Goal: Task Accomplishment & Management: Complete application form

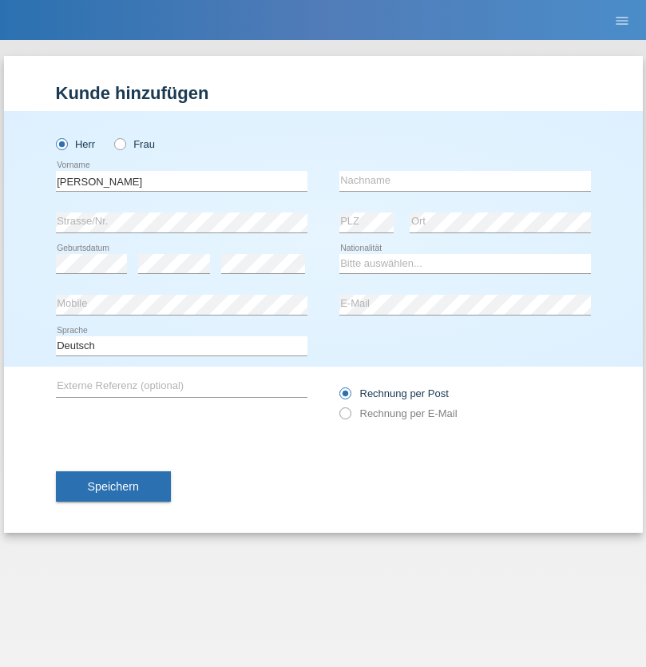
type input "[PERSON_NAME]"
click at [465, 181] on input "text" at bounding box center [466, 181] width 252 height 20
type input "Traksel"
select select "DE"
select select "C"
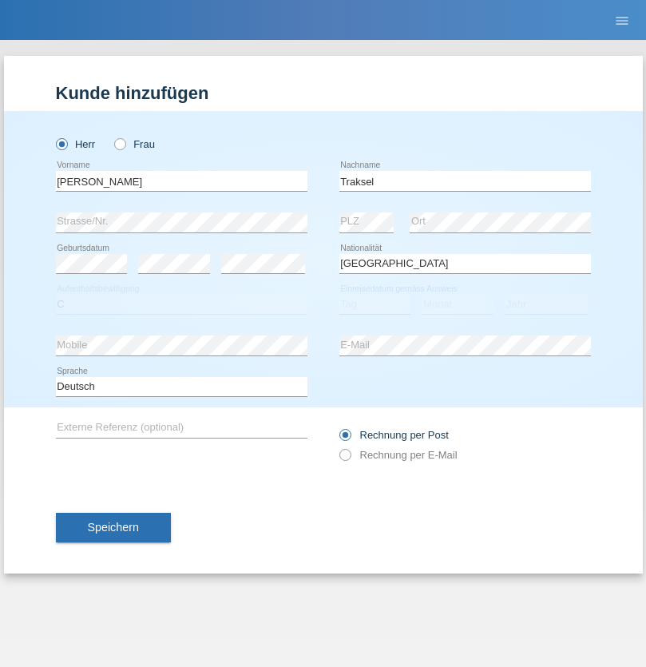
select select "23"
select select "08"
select select "2016"
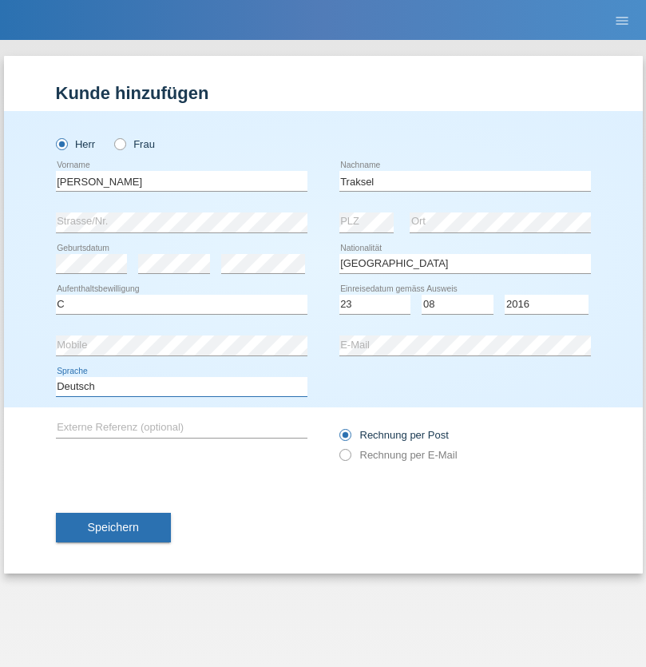
select select "en"
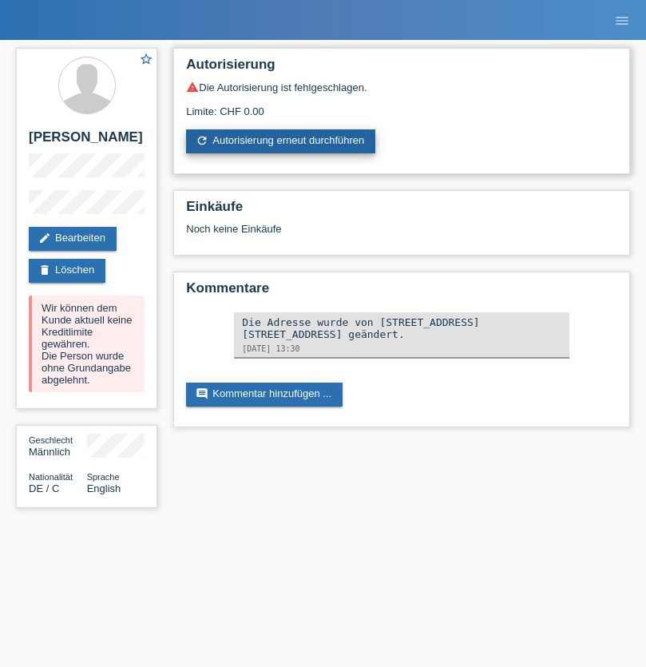
click at [282, 141] on link "refresh Autorisierung erneut durchführen" at bounding box center [280, 141] width 189 height 24
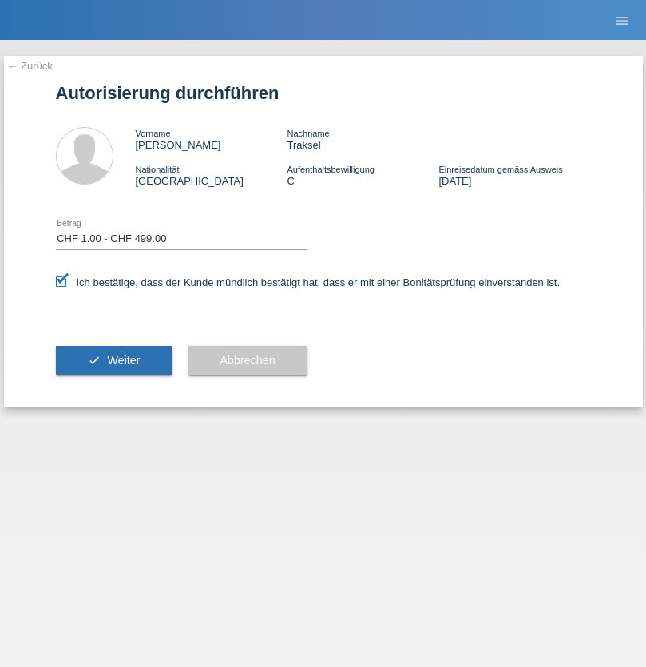
select select "1"
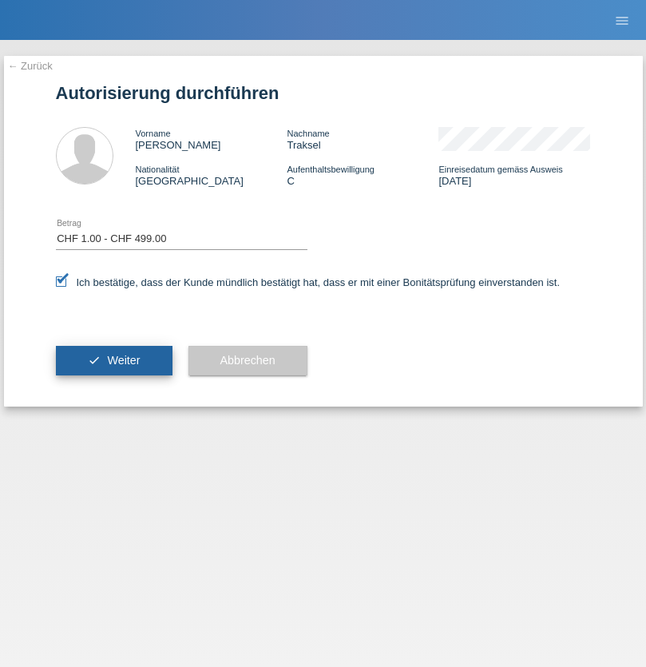
click at [113, 360] on span "Weiter" at bounding box center [123, 360] width 33 height 13
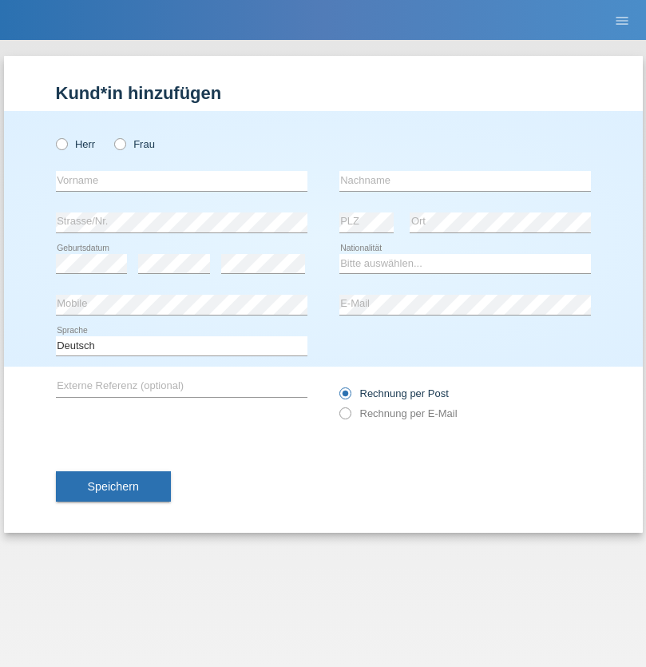
radio input "true"
click at [181, 181] on input "text" at bounding box center [182, 181] width 252 height 20
type input "[PERSON_NAME]"
click at [465, 181] on input "text" at bounding box center [466, 181] width 252 height 20
type input "Traksel"
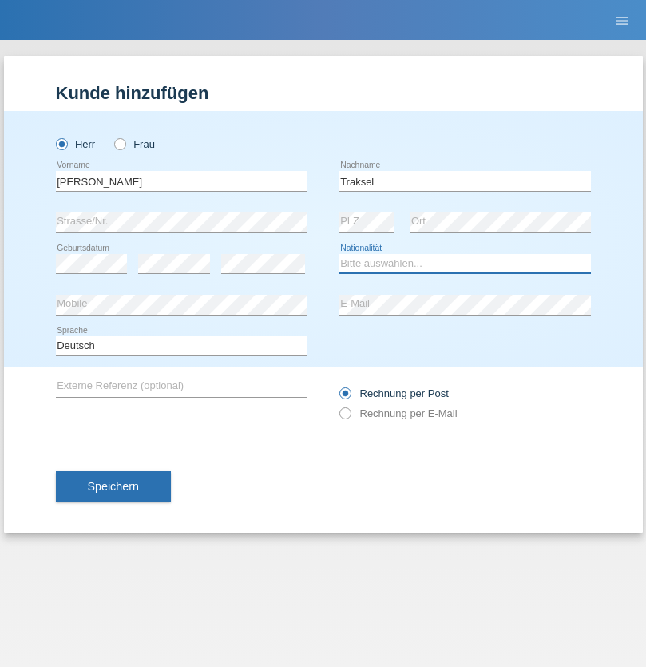
select select "DE"
select select "C"
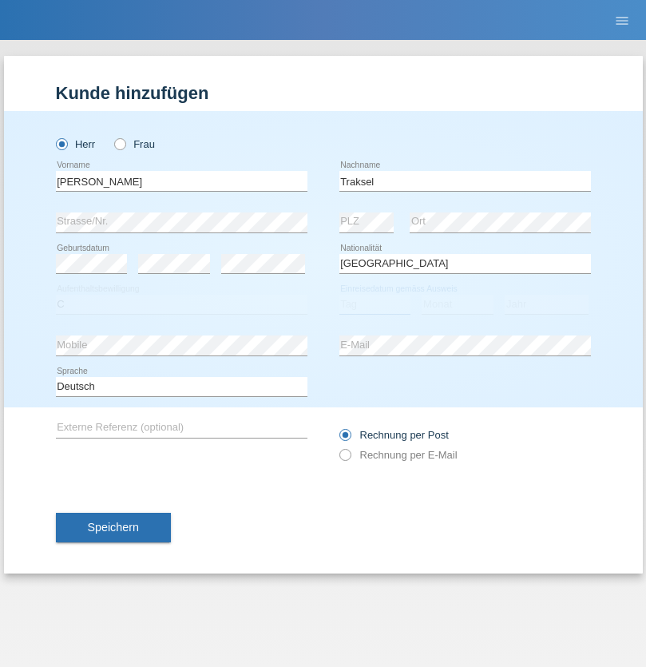
select select "01"
select select "07"
select select "2008"
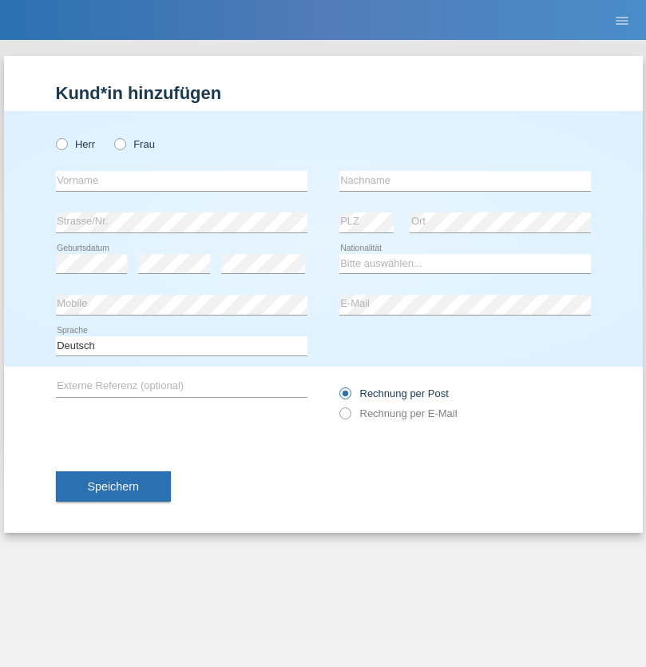
radio input "true"
click at [181, 181] on input "text" at bounding box center [182, 181] width 252 height 20
type input "[PERSON_NAME]"
click at [465, 181] on input "text" at bounding box center [466, 181] width 252 height 20
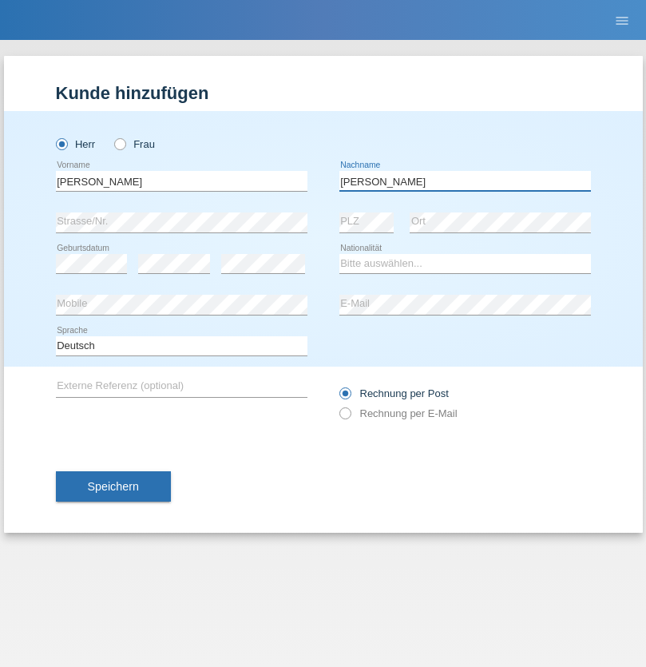
type input "Monteiro"
select select "PT"
select select "C"
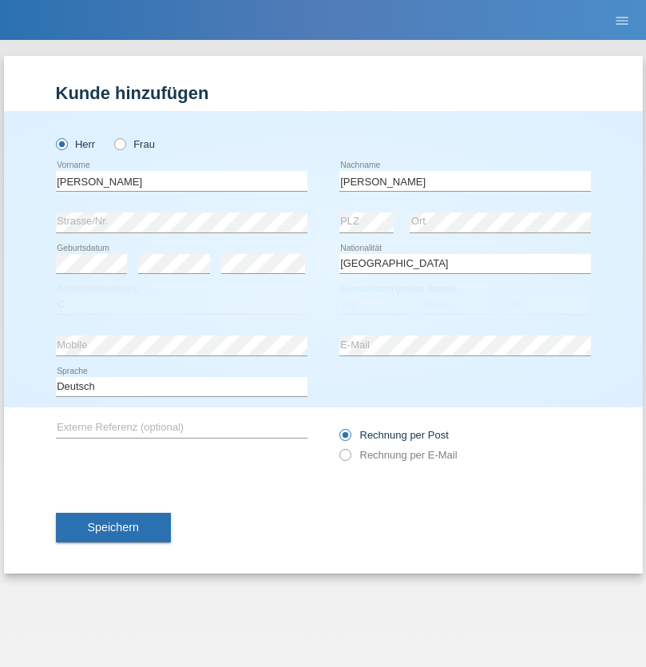
select select "21"
select select "03"
select select "2021"
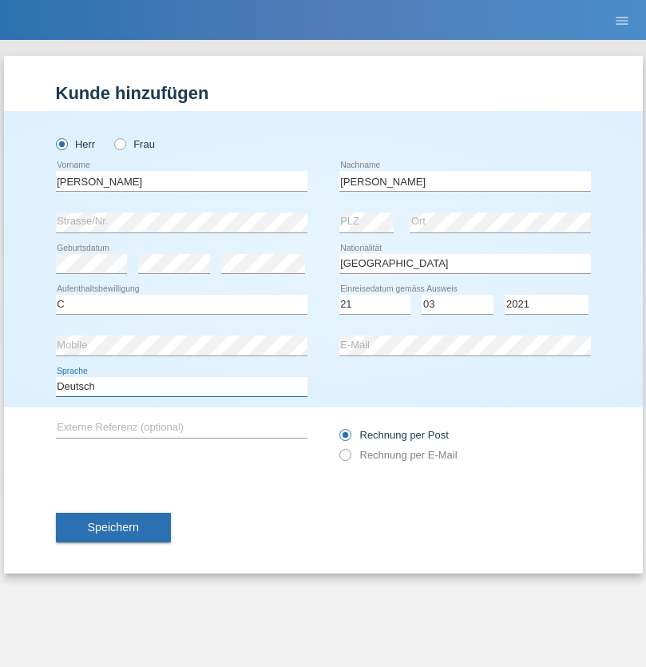
select select "en"
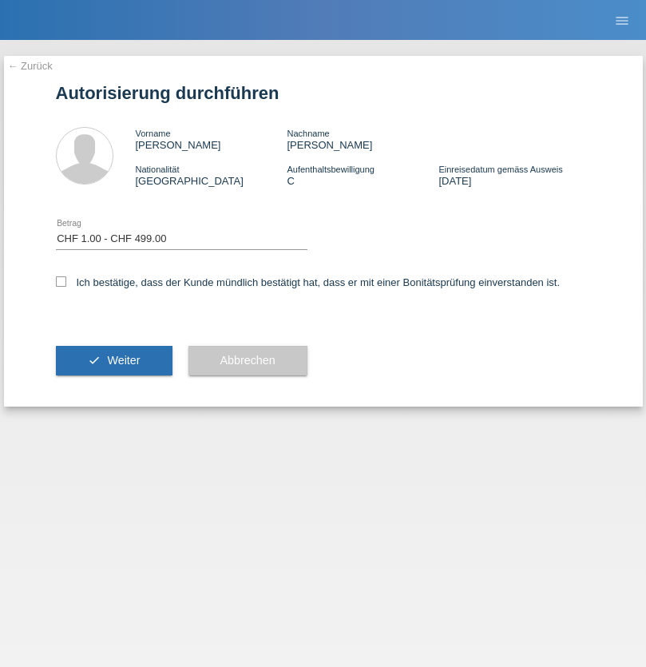
select select "1"
checkbox input "true"
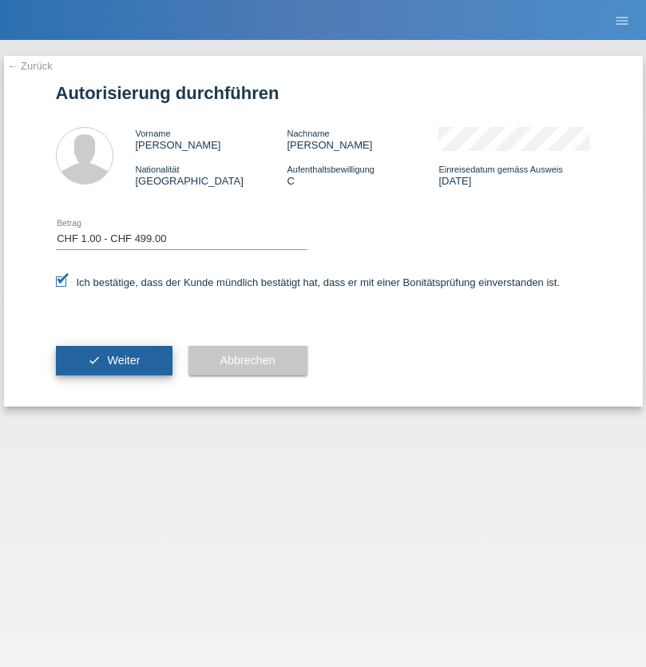
click at [113, 360] on span "Weiter" at bounding box center [123, 360] width 33 height 13
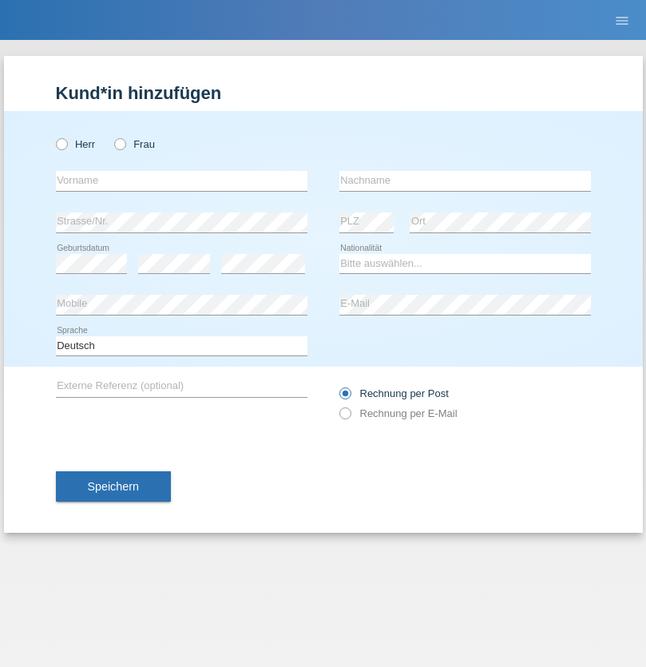
radio input "true"
click at [181, 181] on input "text" at bounding box center [182, 181] width 252 height 20
type input "Franco"
click at [465, 181] on input "text" at bounding box center [466, 181] width 252 height 20
type input "Mucha"
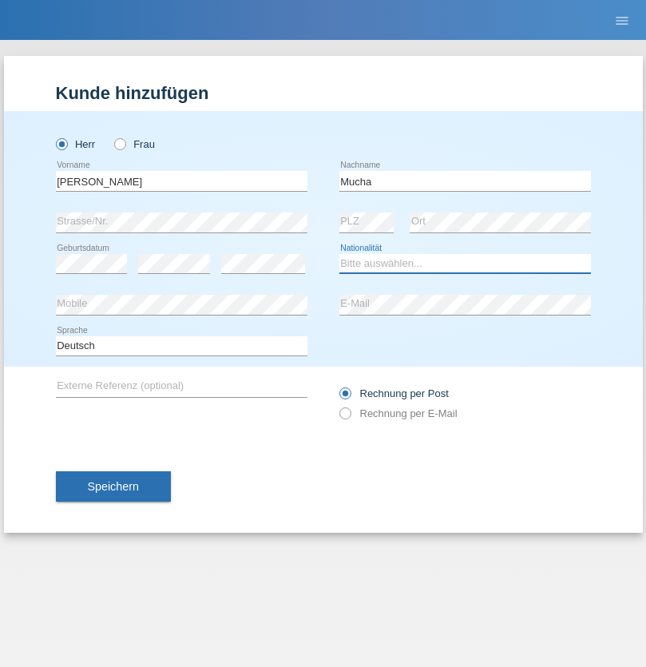
select select "CH"
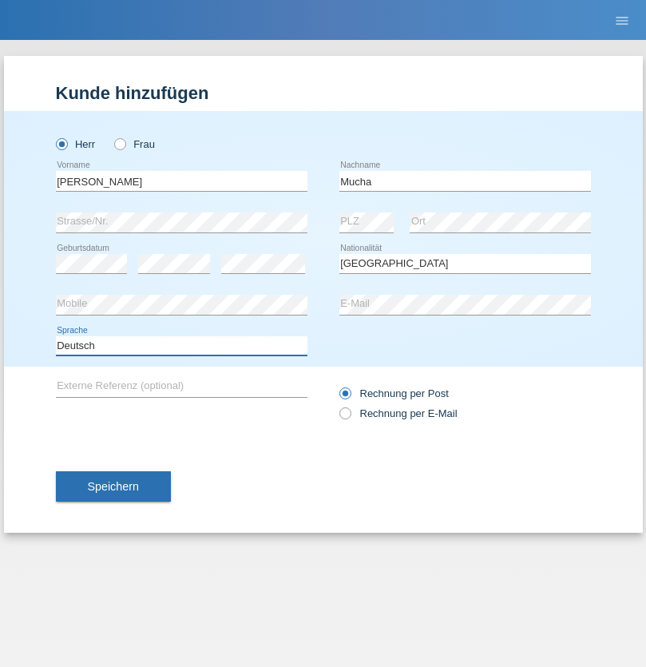
select select "en"
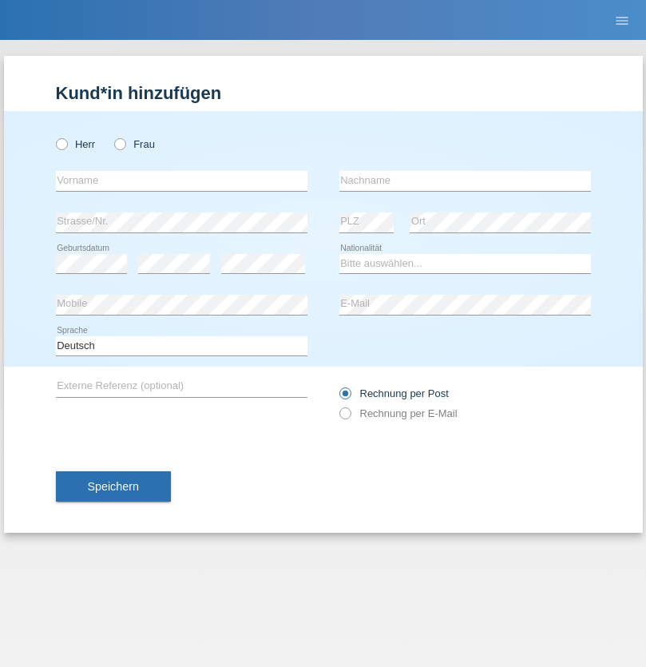
radio input "true"
click at [181, 181] on input "text" at bounding box center [182, 181] width 252 height 20
type input "Franziska"
click at [465, 181] on input "text" at bounding box center [466, 181] width 252 height 20
type input "Starke"
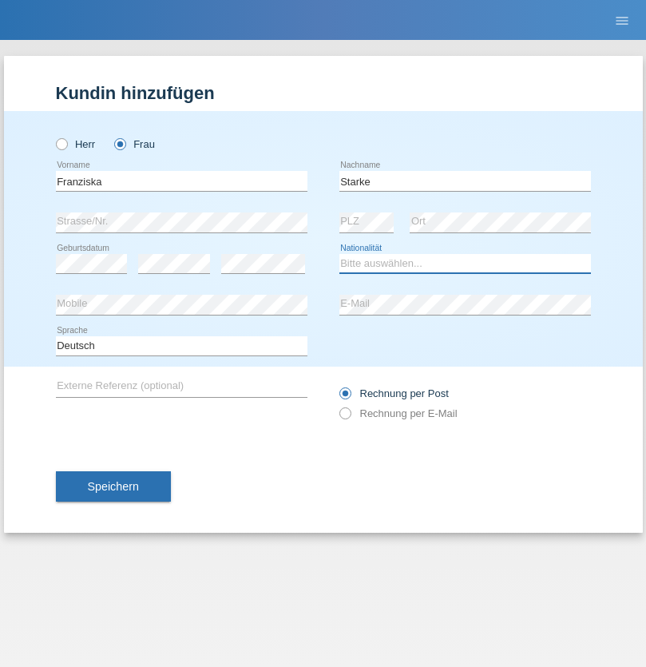
select select "DE"
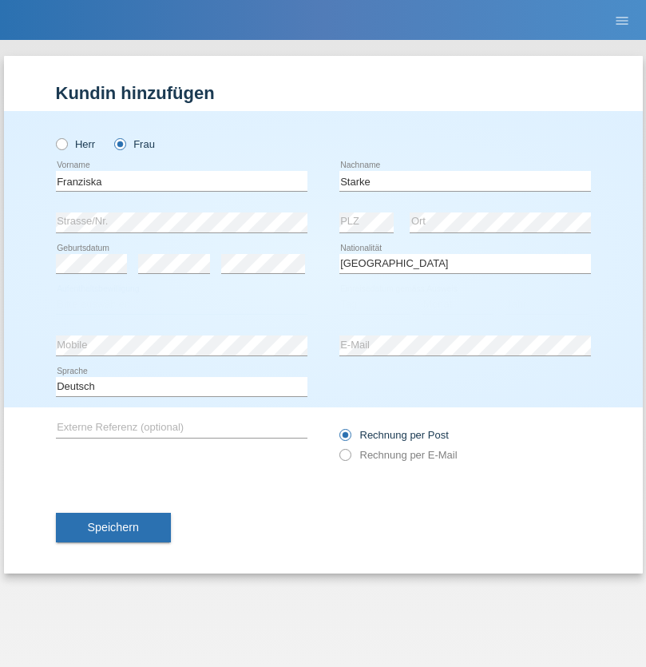
select select "C"
select select "01"
select select "03"
select select "1985"
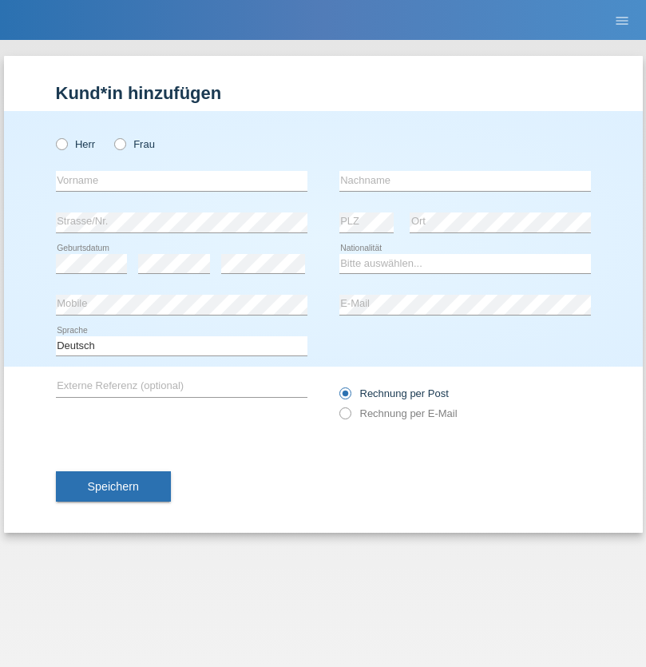
radio input "true"
click at [181, 181] on input "text" at bounding box center [182, 181] width 252 height 20
type input "Vedrana"
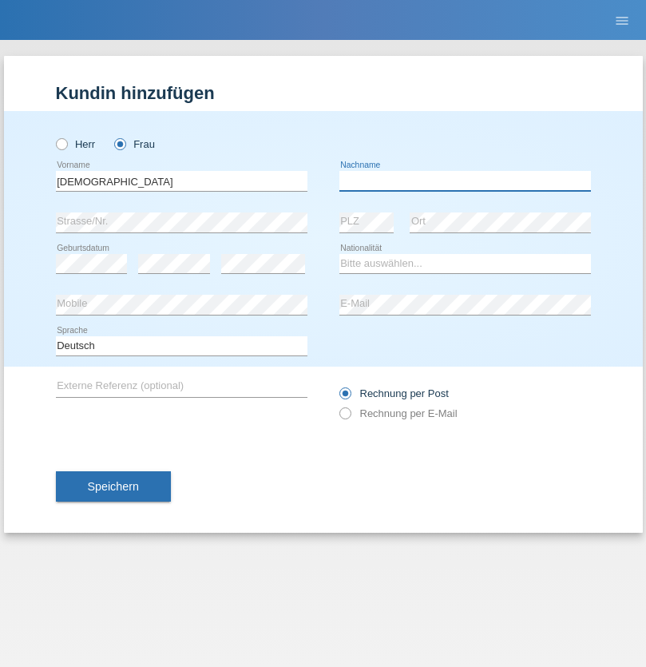
click at [465, 181] on input "text" at bounding box center [466, 181] width 252 height 20
type input "Cimbaljević"
select select "HR"
select select "C"
select select "12"
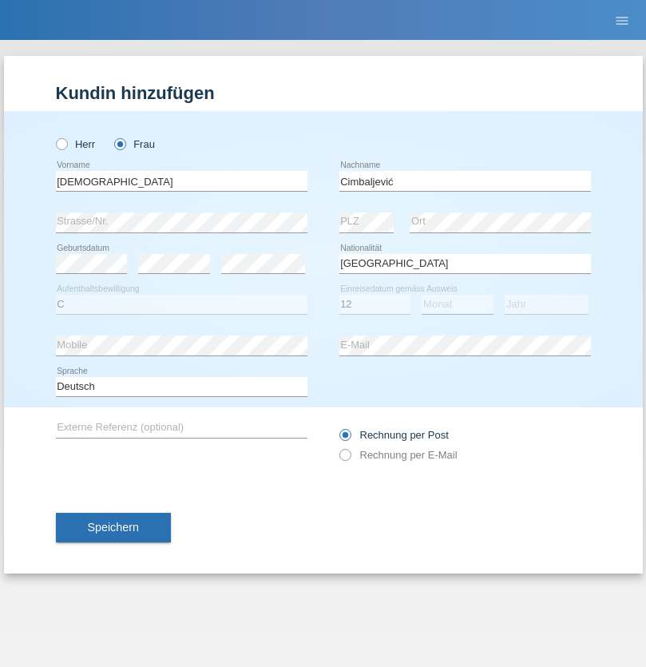
select select "08"
select select "2021"
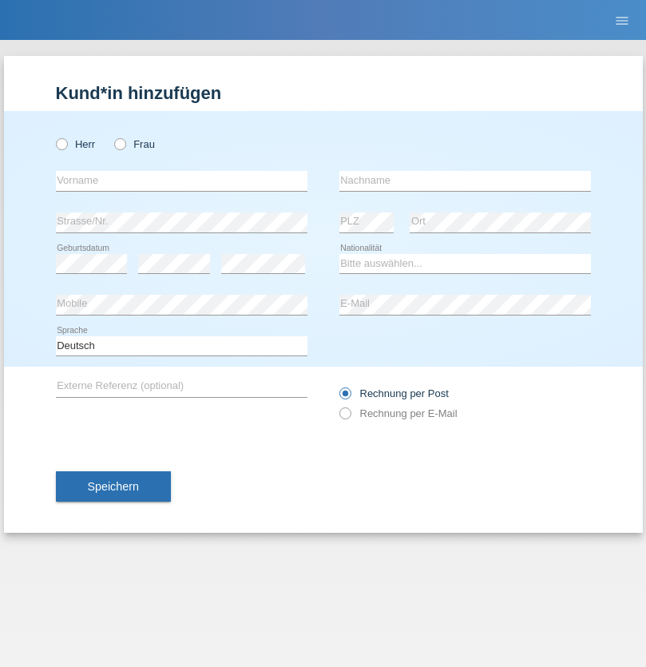
radio input "true"
click at [181, 181] on input "text" at bounding box center [182, 181] width 252 height 20
type input "Batsche"
click at [465, 181] on input "text" at bounding box center [466, 181] width 252 height 20
type input "Arifoska"
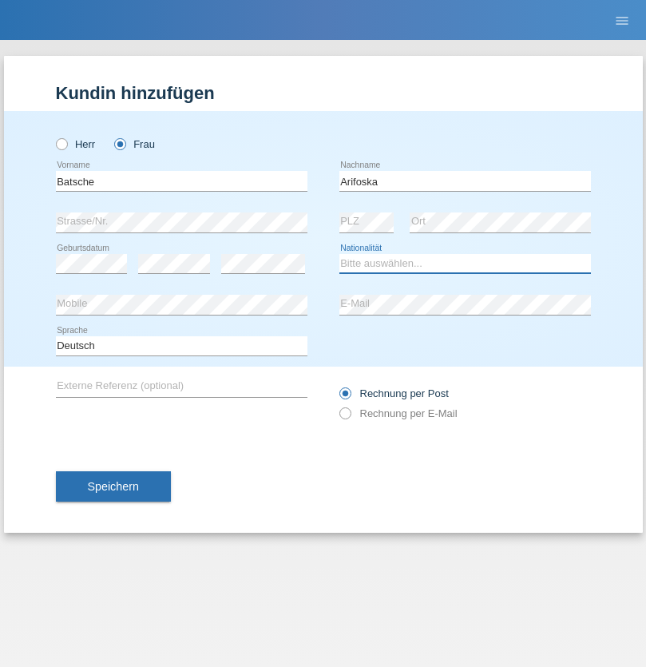
select select "CH"
radio input "true"
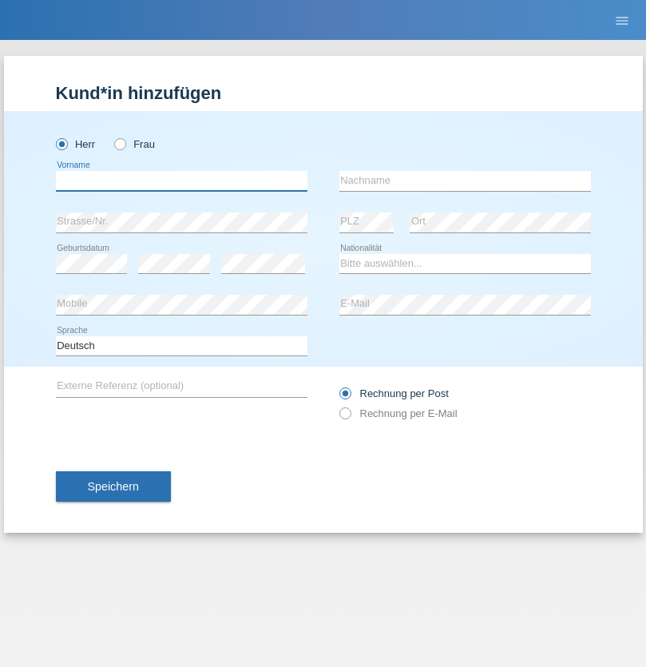
click at [181, 181] on input "text" at bounding box center [182, 181] width 252 height 20
type input "Emre"
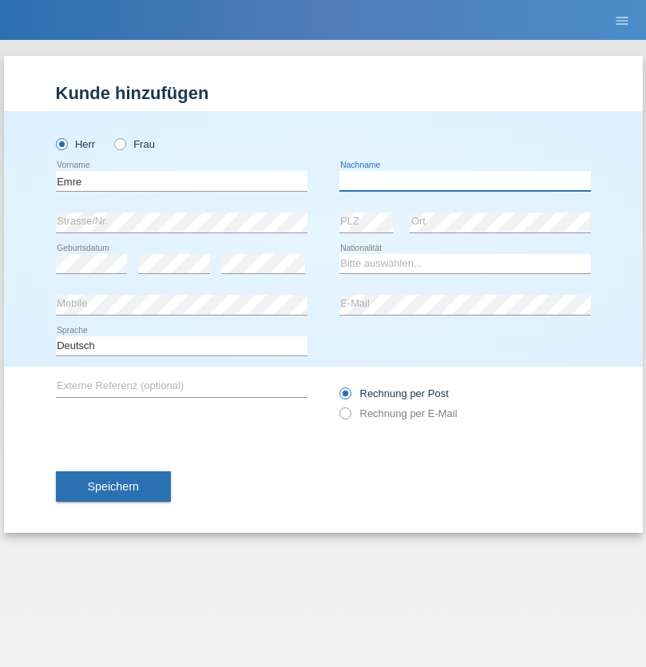
click at [465, 181] on input "text" at bounding box center [466, 181] width 252 height 20
type input "Uzun"
select select "CH"
